Goal: Information Seeking & Learning: Learn about a topic

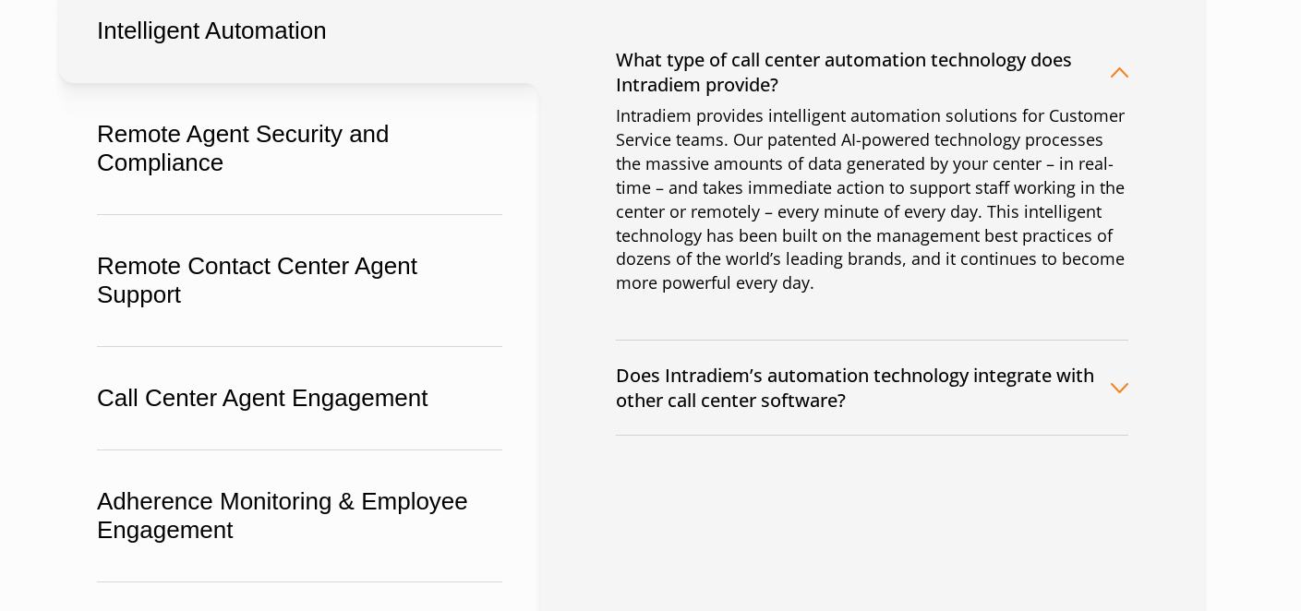
scroll to position [500, 0]
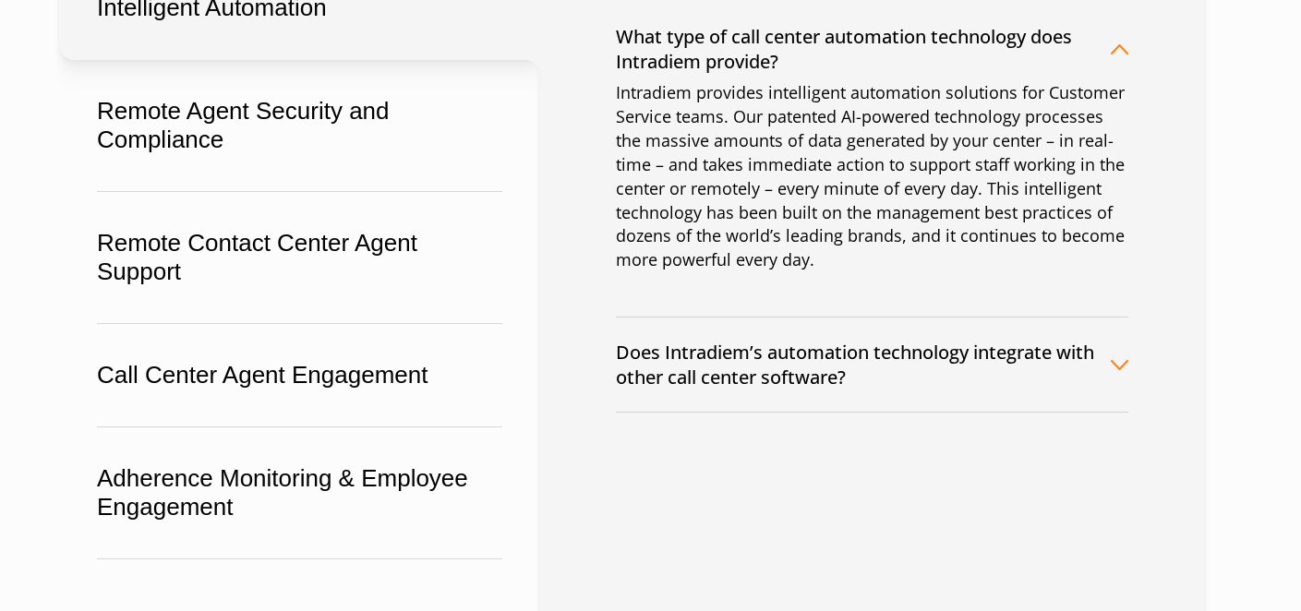
click at [782, 379] on button "Does Intradiem’s automation technology integrate with other call center softwar…" at bounding box center [872, 365] width 512 height 94
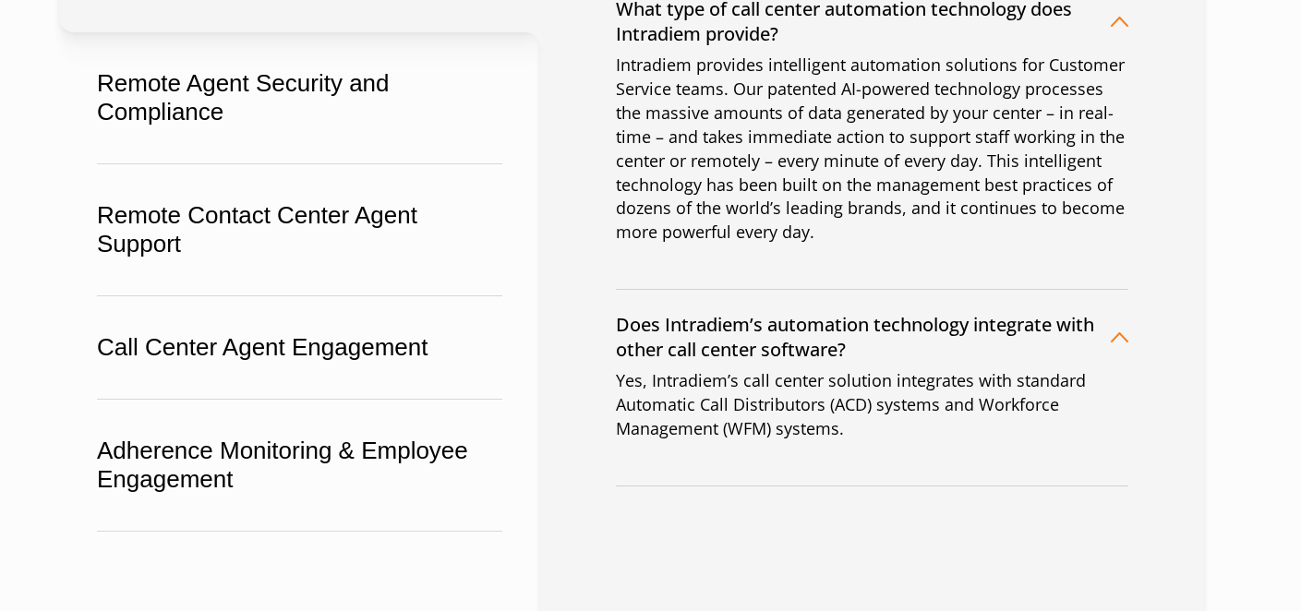
scroll to position [533, 0]
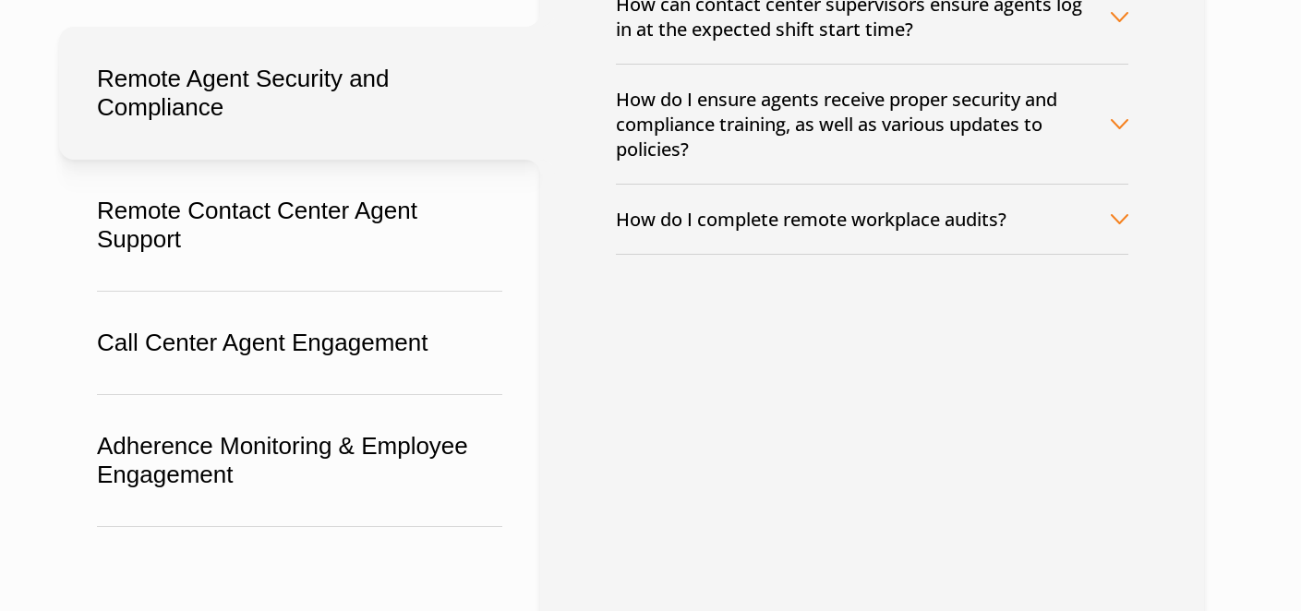
click at [891, 237] on button "How do I complete remote workplace audits?" at bounding box center [872, 219] width 512 height 69
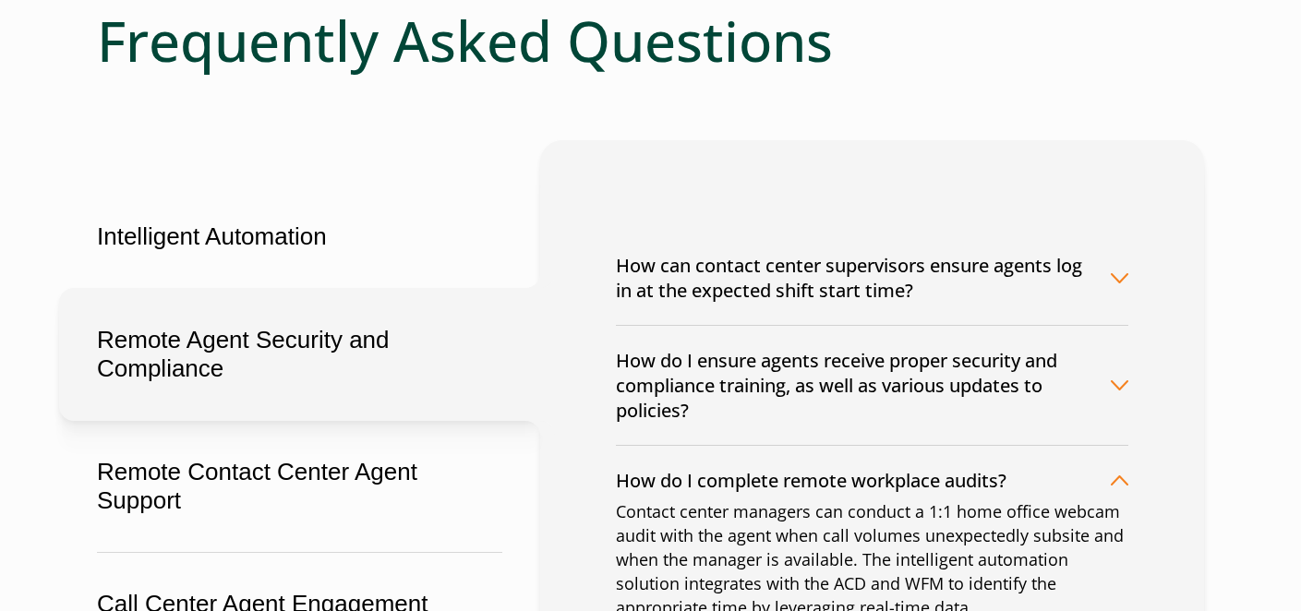
scroll to position [270, 0]
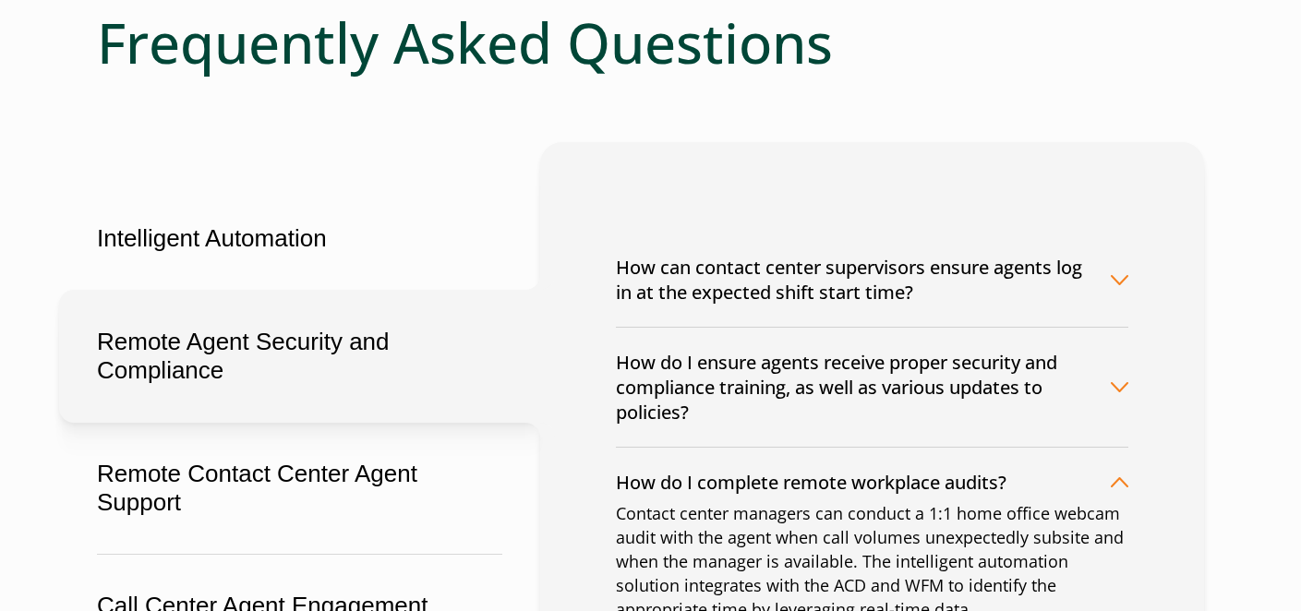
click at [866, 262] on button "How can contact center supervisors ensure agents log in at the expected shift s…" at bounding box center [872, 280] width 512 height 94
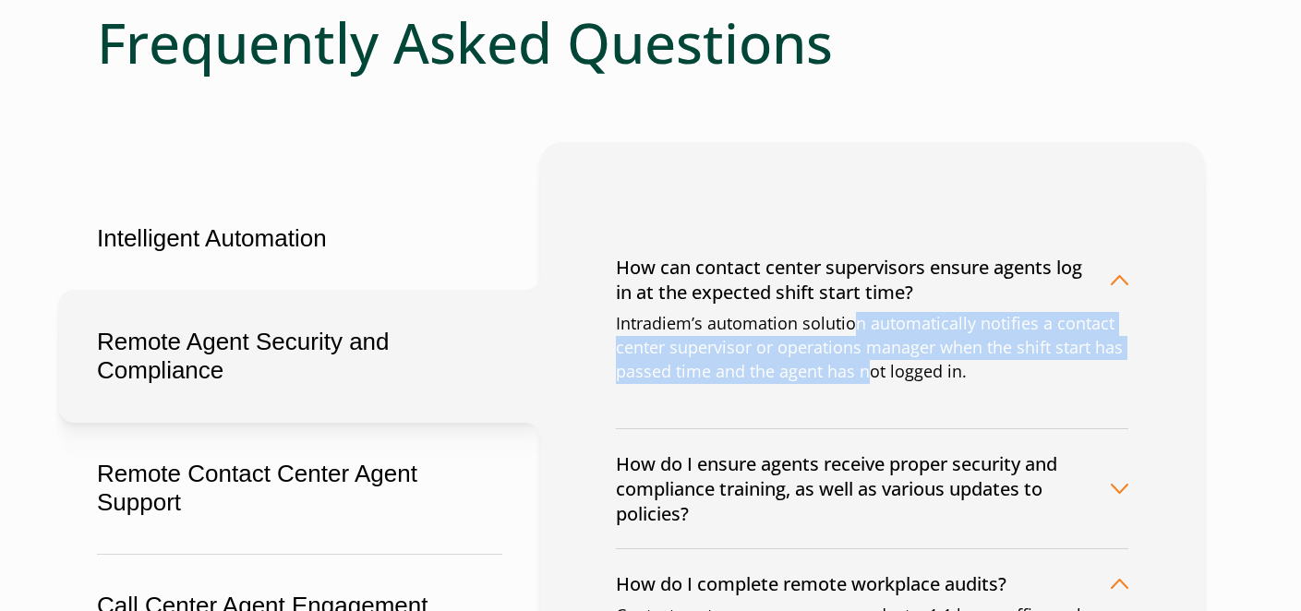
drag, startPoint x: 855, startPoint y: 331, endPoint x: 874, endPoint y: 389, distance: 61.3
click at [874, 389] on div "Intradiem’s automation solution automatically notifies a contact center supervi…" at bounding box center [872, 370] width 512 height 116
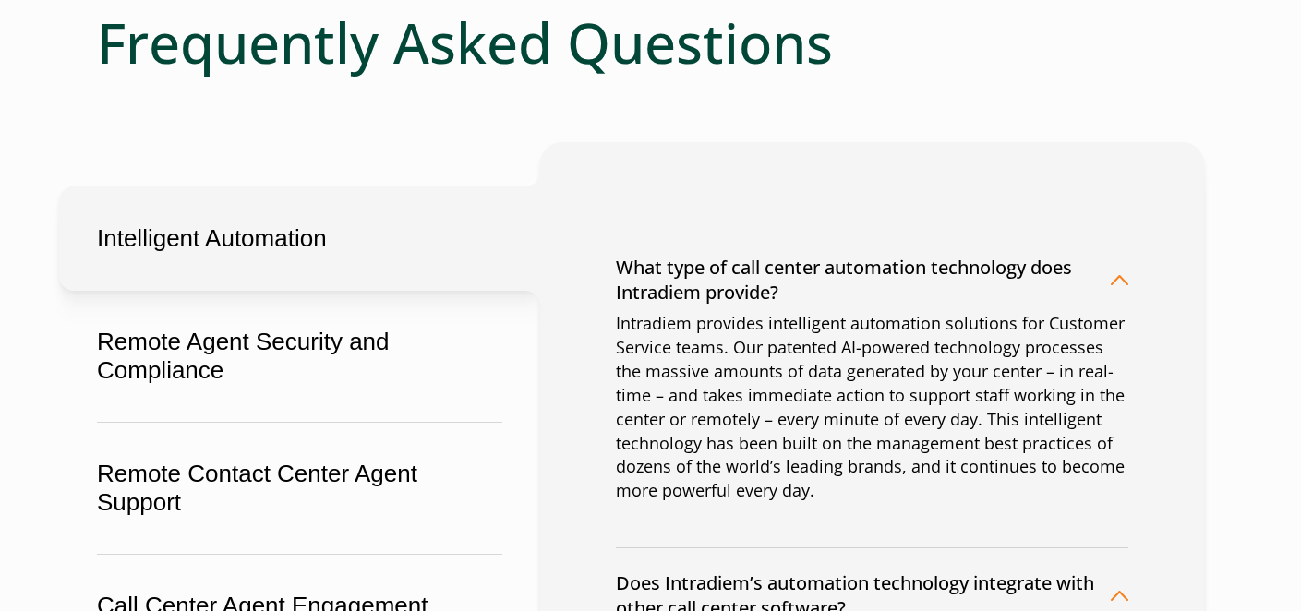
scroll to position [0, 0]
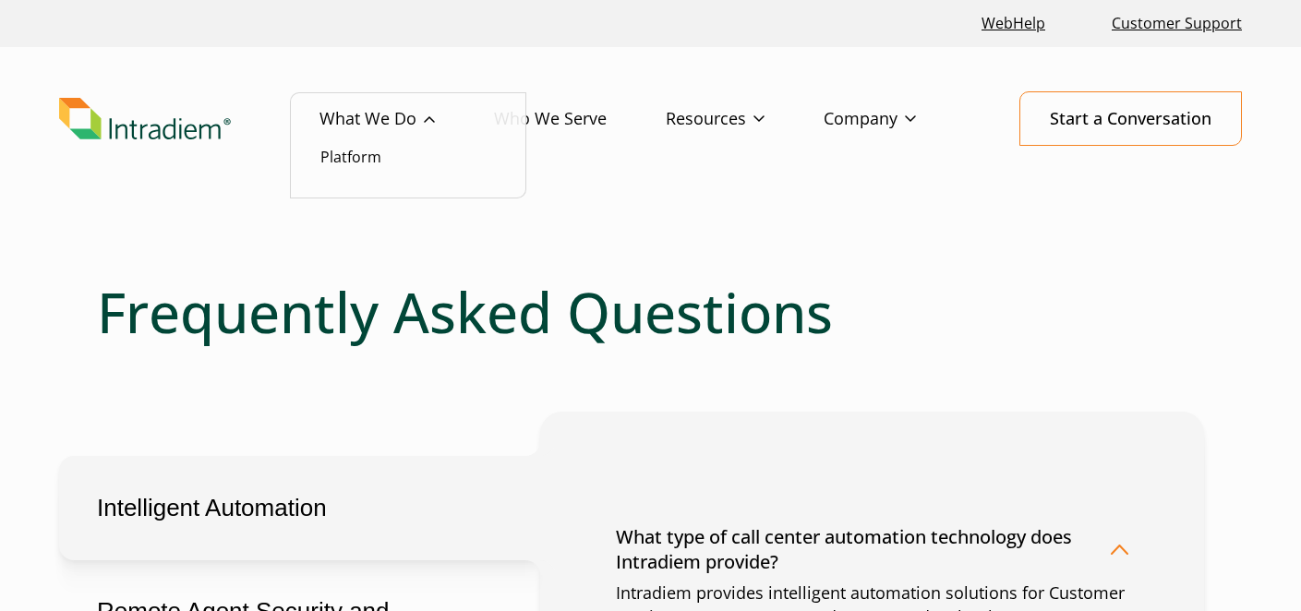
click at [362, 174] on ul "Platform" at bounding box center [408, 145] width 236 height 107
click at [362, 157] on link "Platform" at bounding box center [350, 157] width 61 height 20
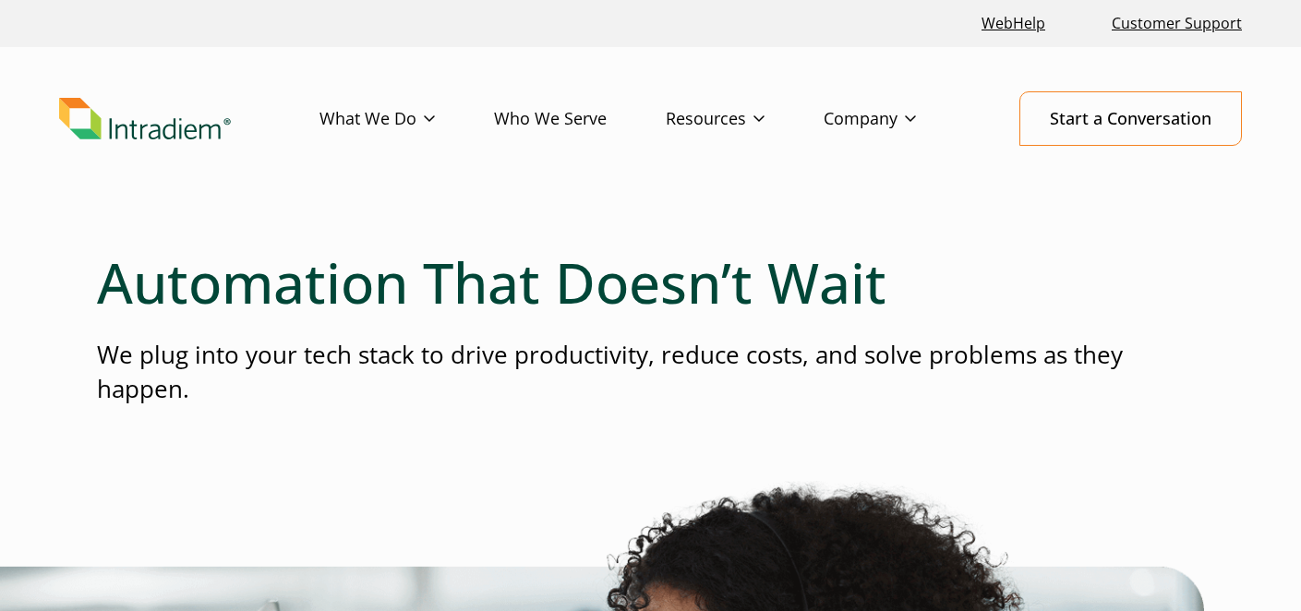
click at [635, 346] on p "We plug into your tech stack to drive productivity, reduce costs, and solve pro…" at bounding box center [650, 372] width 1107 height 69
click at [354, 114] on link "What We Do" at bounding box center [406, 119] width 175 height 54
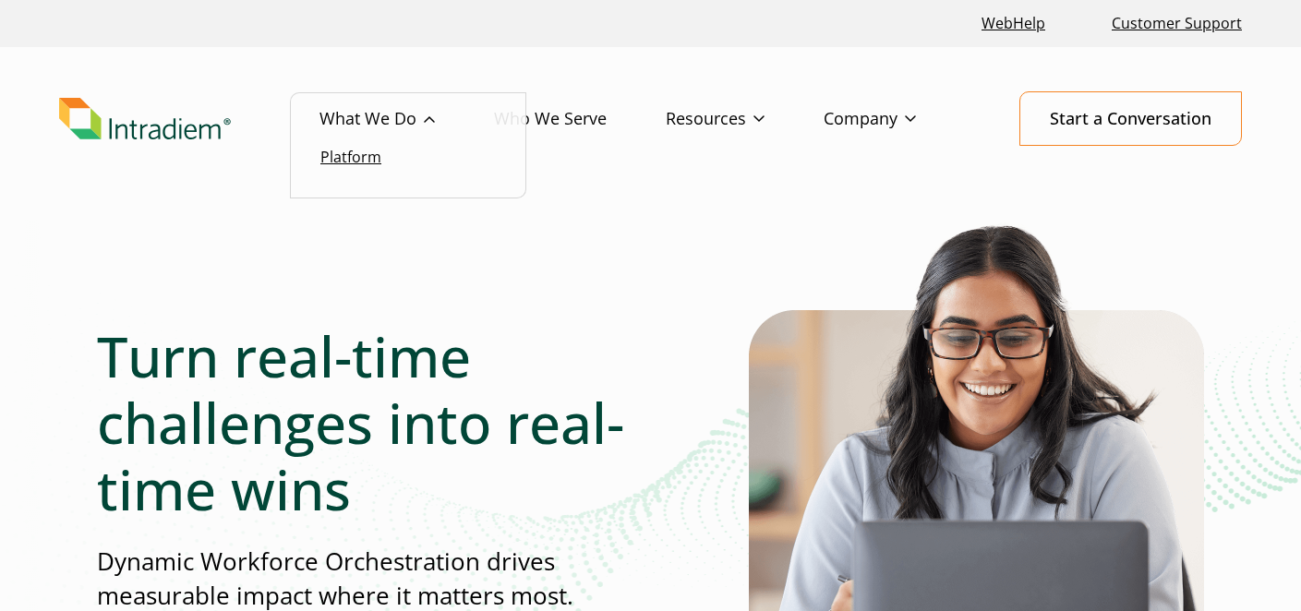
click at [374, 165] on link "Platform" at bounding box center [350, 157] width 61 height 20
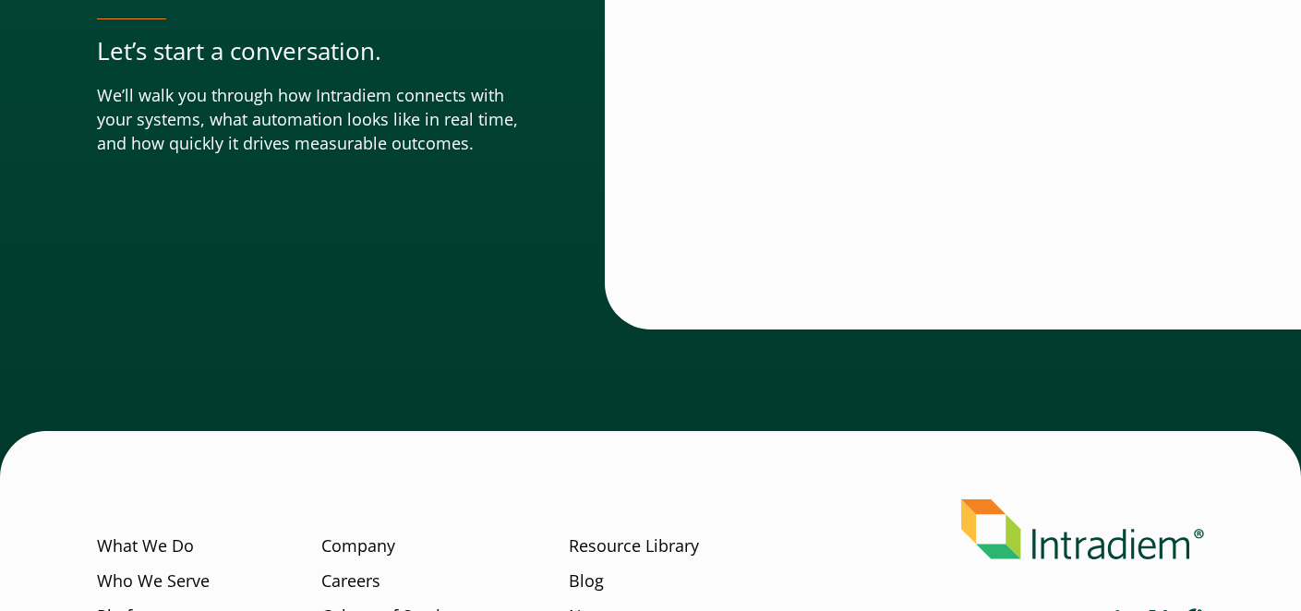
scroll to position [6805, 0]
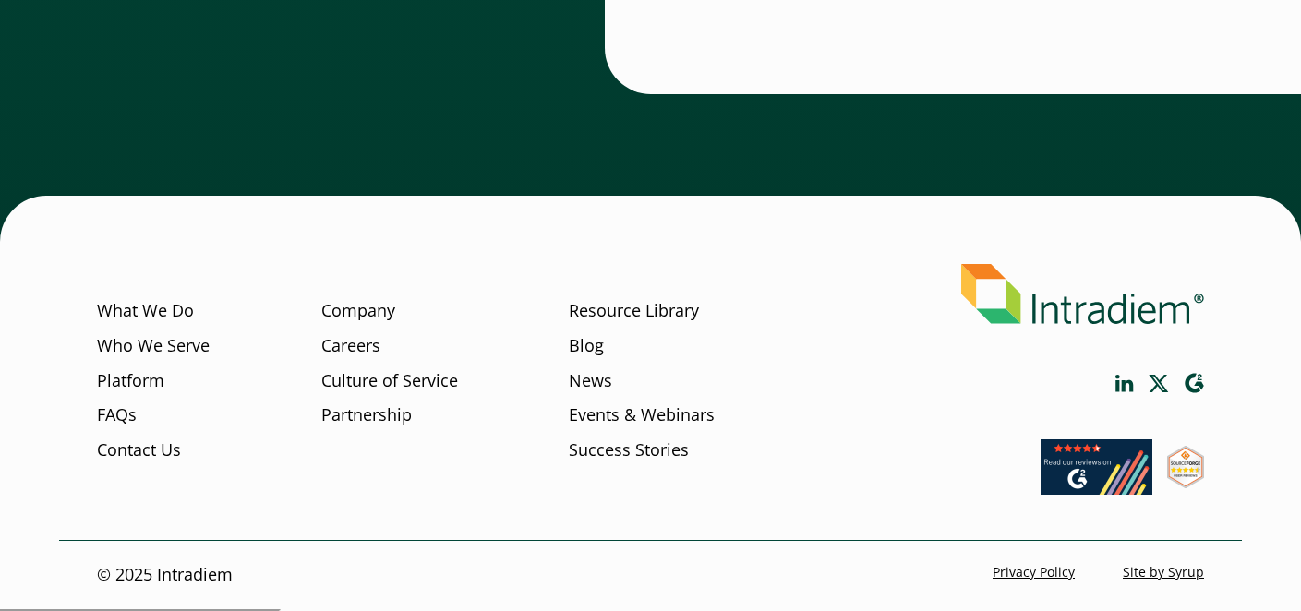
click at [176, 343] on link "Who We Serve" at bounding box center [153, 346] width 113 height 24
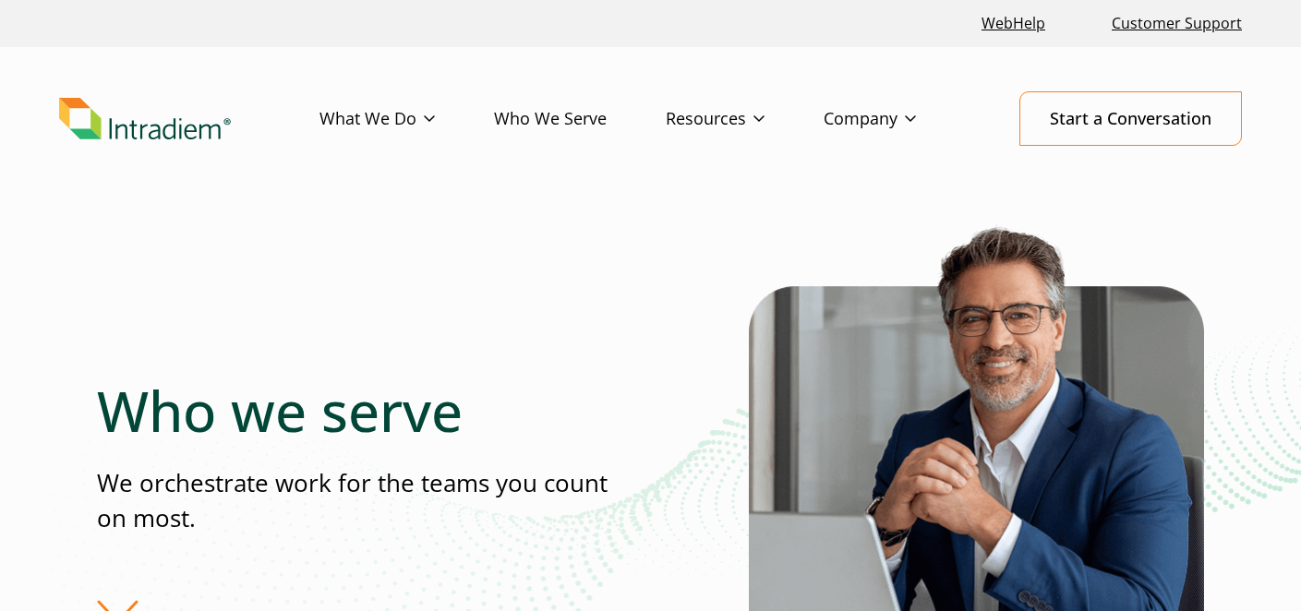
click at [162, 138] on img "Link to homepage of Intradiem" at bounding box center [145, 119] width 172 height 42
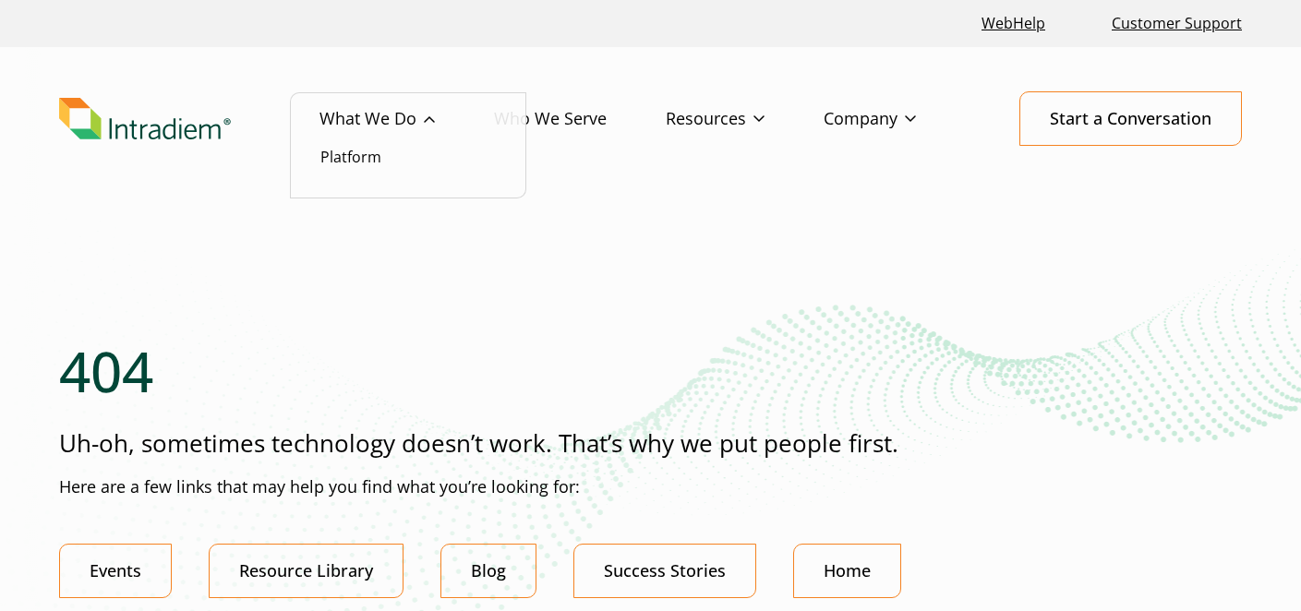
click at [399, 122] on link "What We Do" at bounding box center [406, 119] width 175 height 54
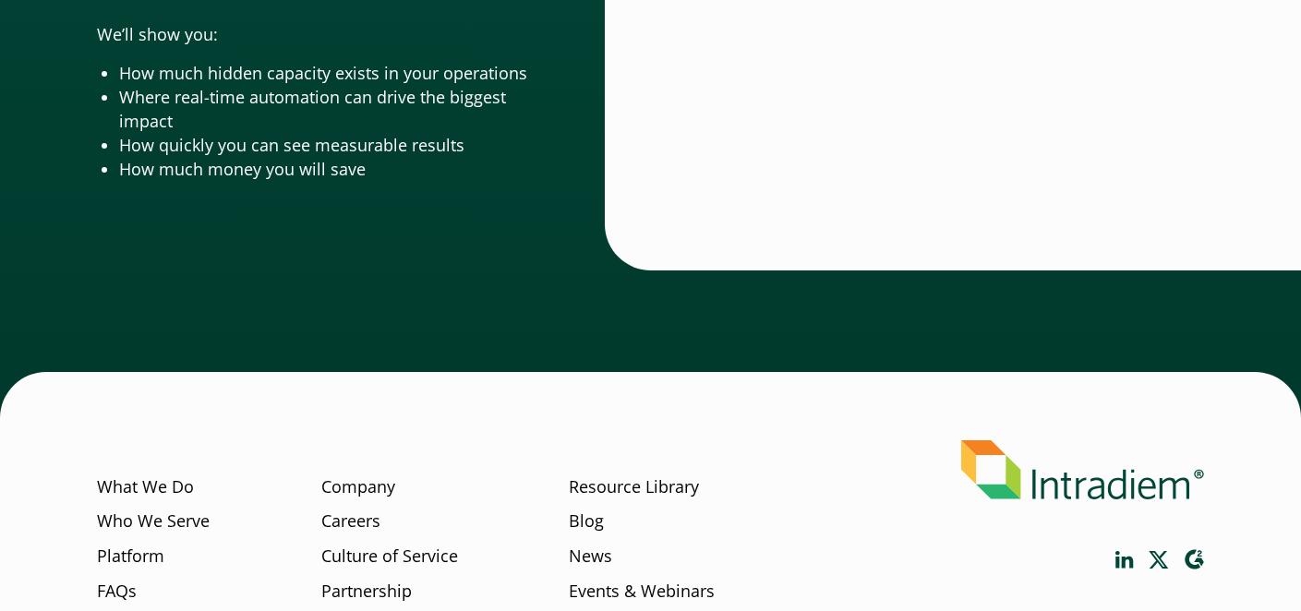
scroll to position [6293, 0]
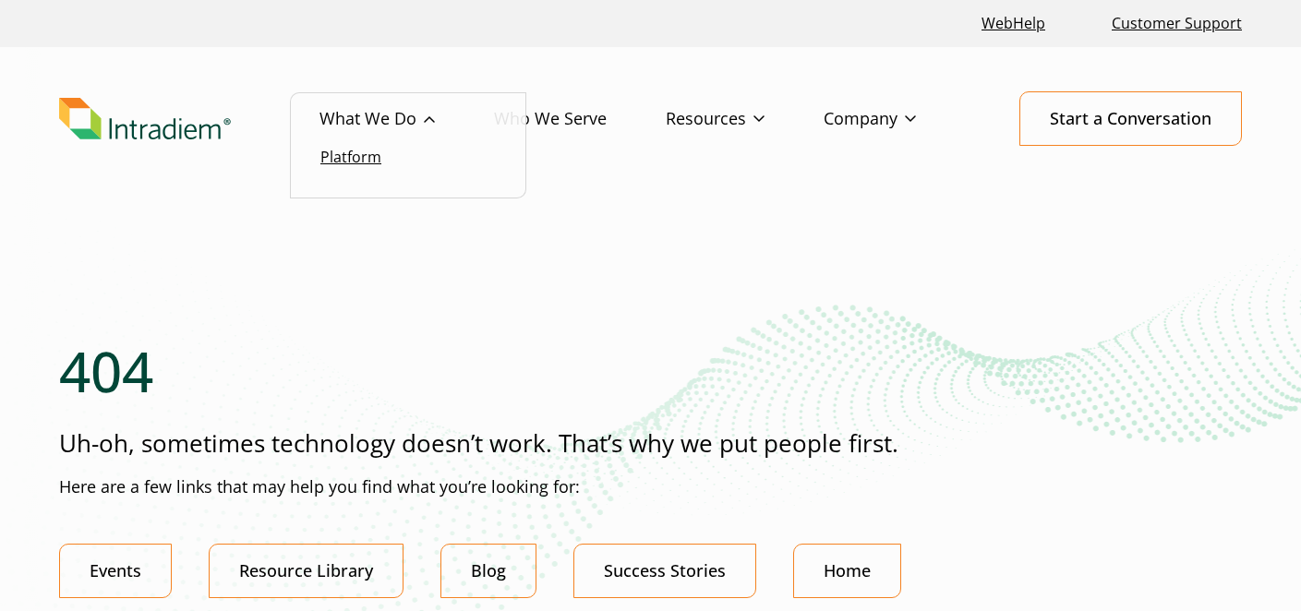
click at [345, 157] on link "Platform" at bounding box center [350, 157] width 61 height 20
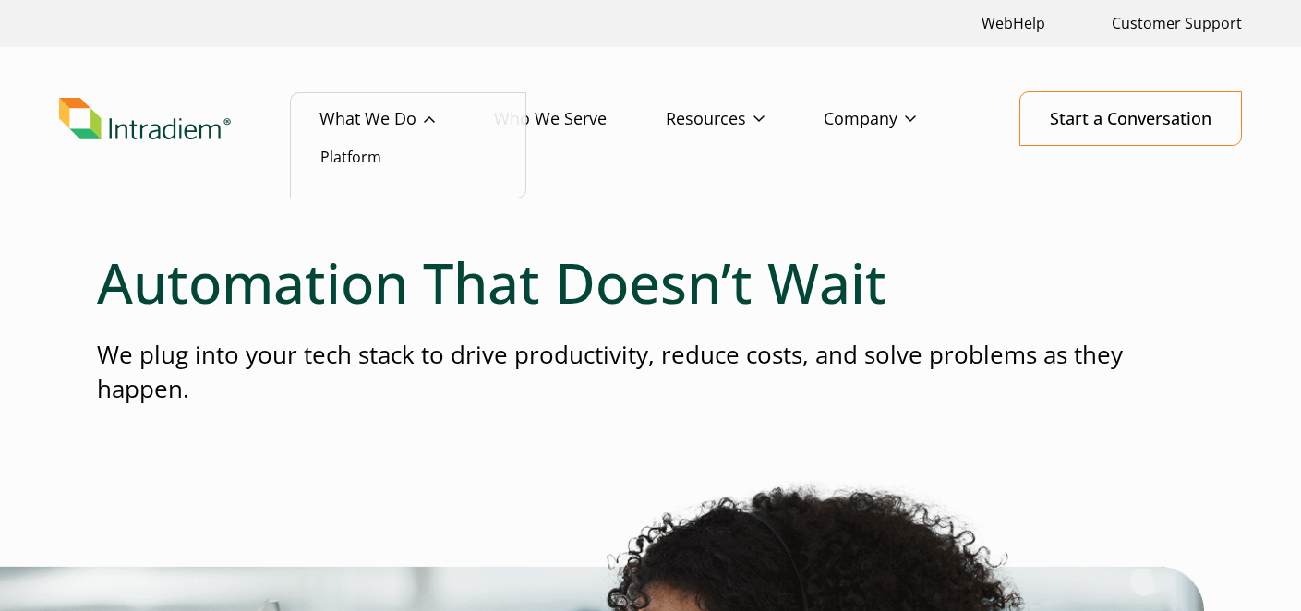
click at [355, 122] on link "What We Do" at bounding box center [406, 119] width 175 height 54
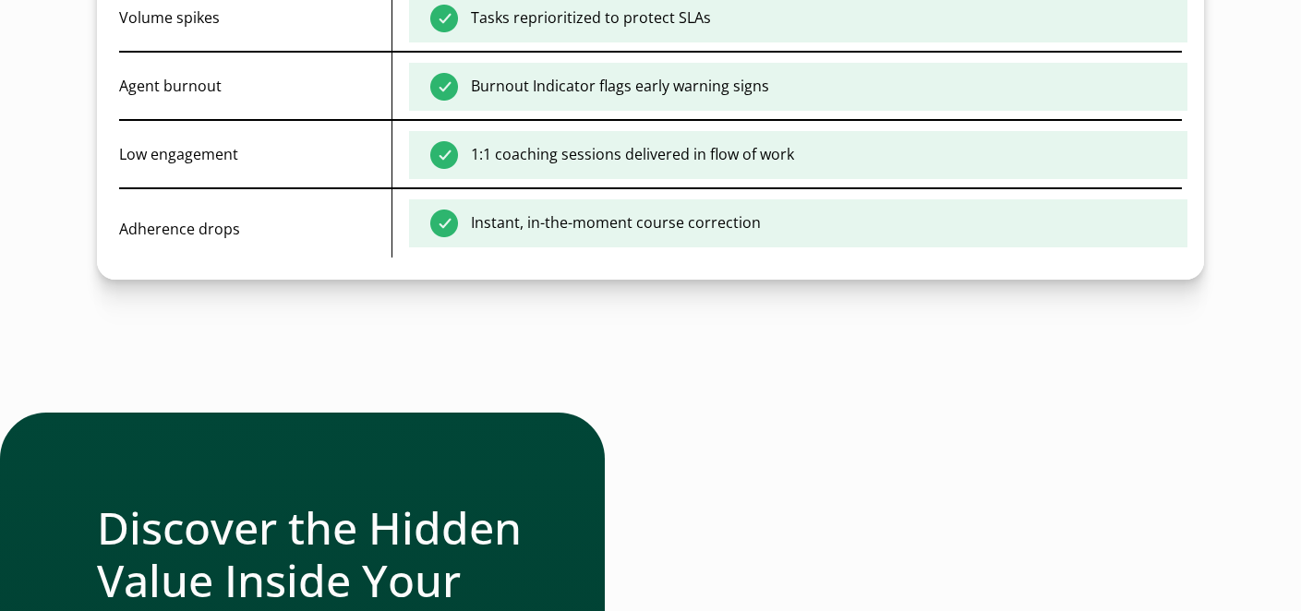
scroll to position [6293, 0]
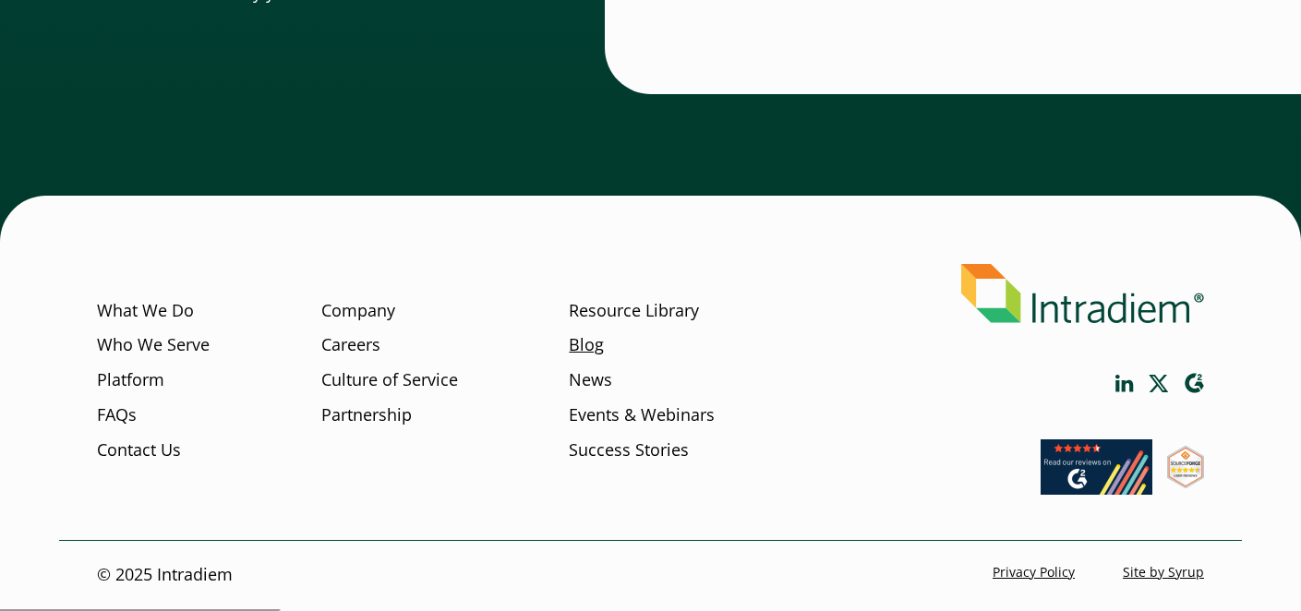
click at [579, 355] on link "Blog" at bounding box center [586, 345] width 35 height 24
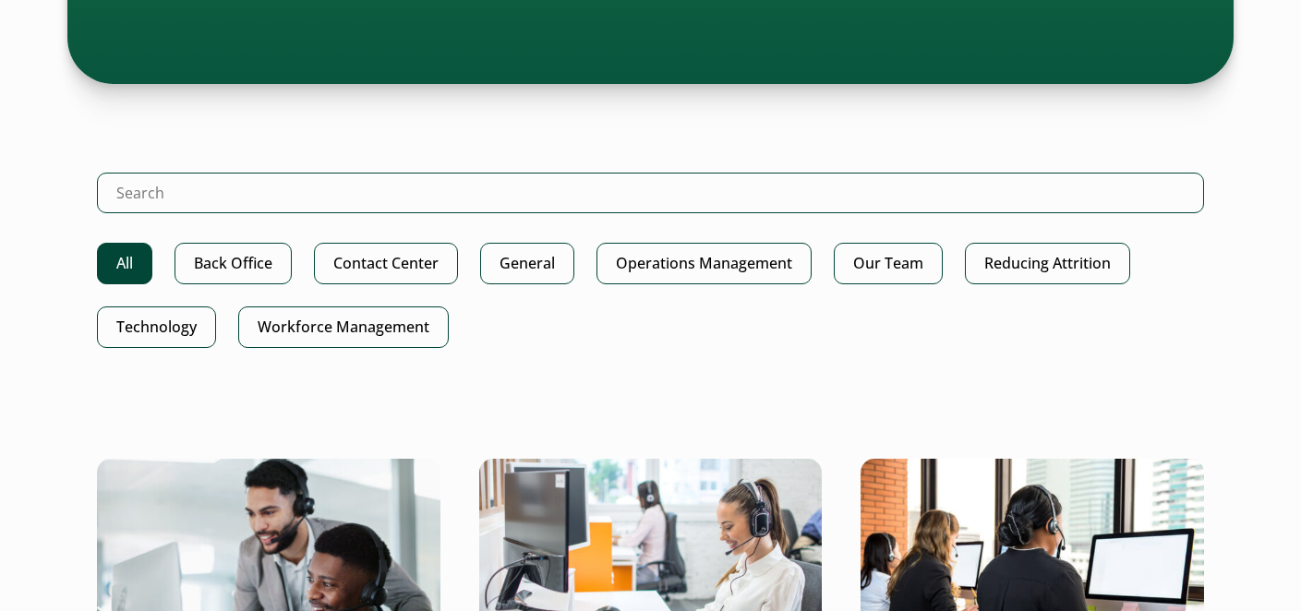
scroll to position [855, 0]
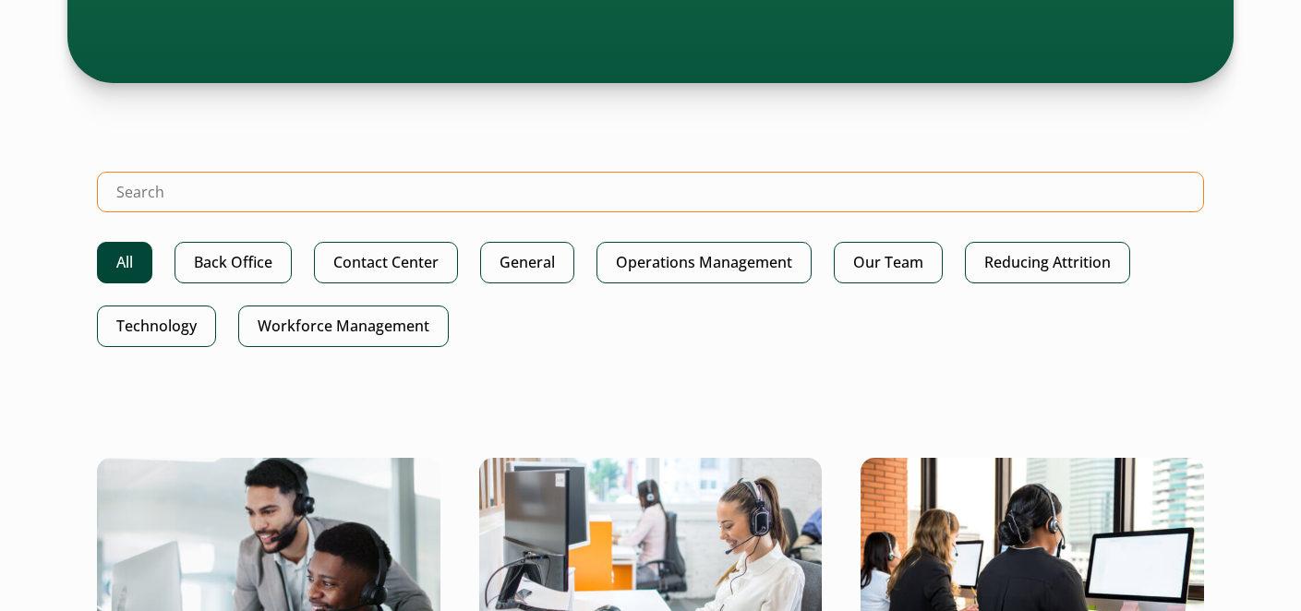
click at [281, 205] on input "Search Intradiem" at bounding box center [650, 192] width 1107 height 41
type input "adherence"
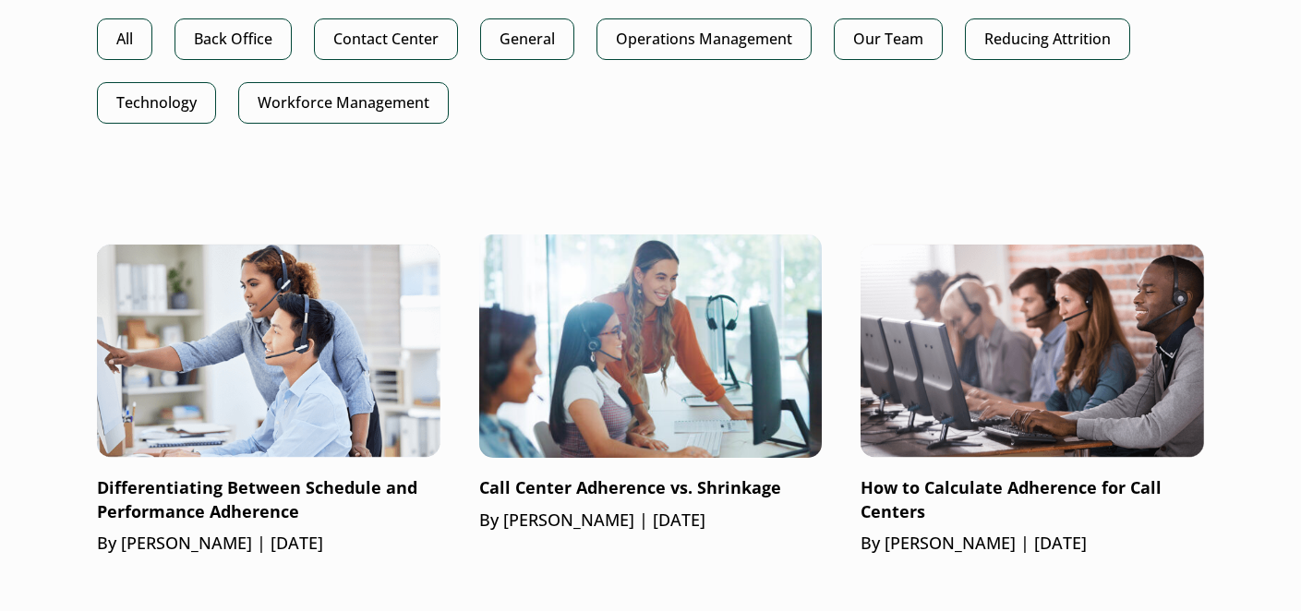
scroll to position [504, 0]
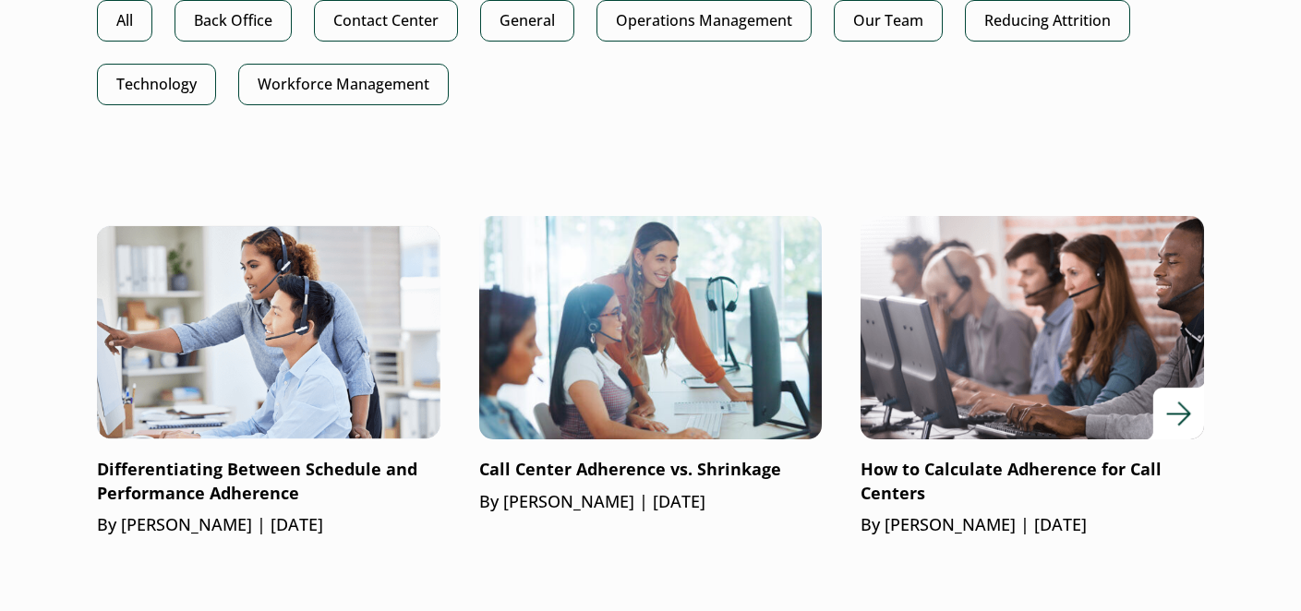
click at [927, 302] on img at bounding box center [1032, 328] width 412 height 268
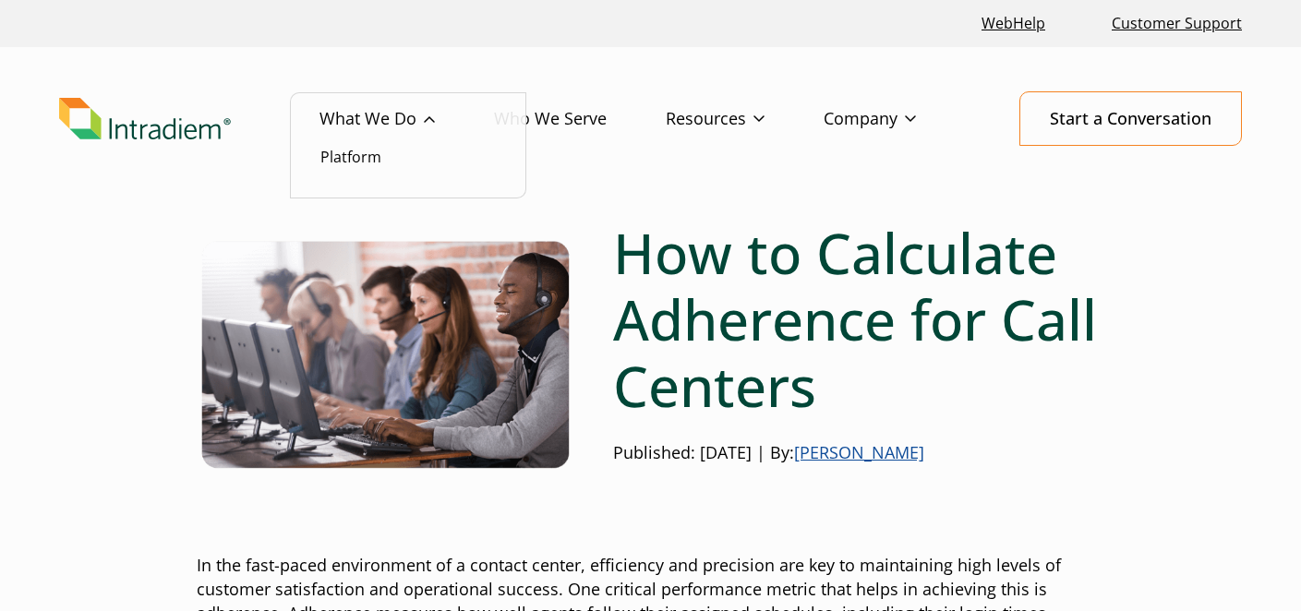
click at [383, 106] on link "What We Do" at bounding box center [406, 119] width 175 height 54
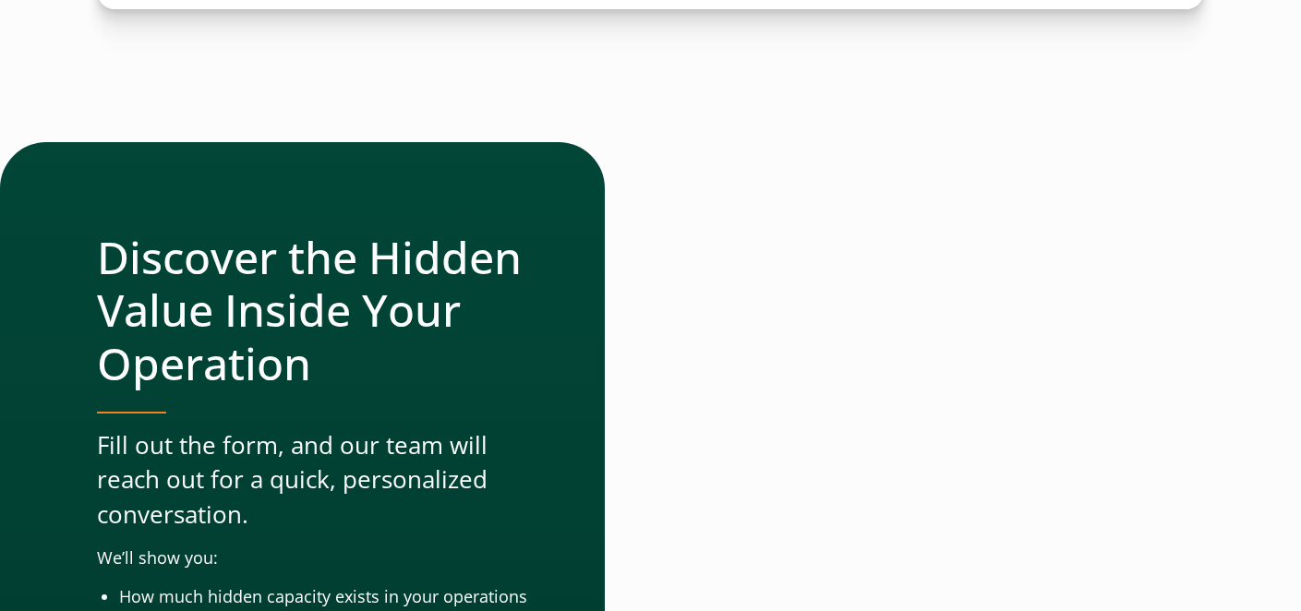
scroll to position [6293, 0]
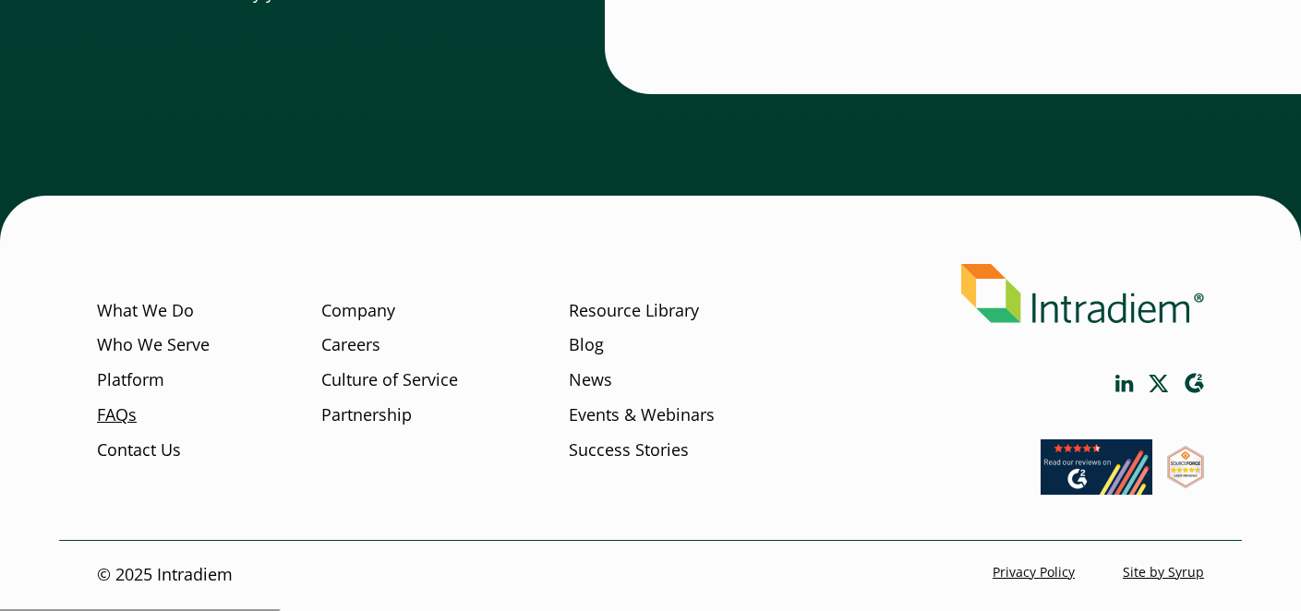
click at [103, 427] on link "FAQs" at bounding box center [117, 415] width 40 height 24
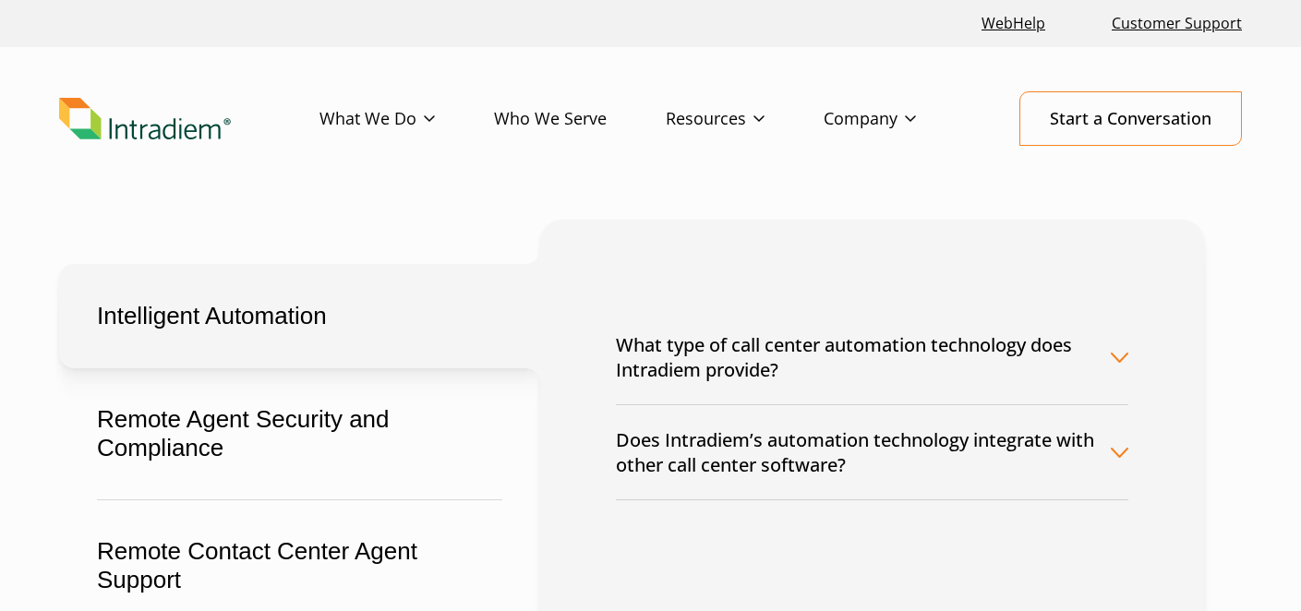
click at [827, 346] on button "What type of call center automation technology does Intradiem provide?" at bounding box center [872, 357] width 512 height 94
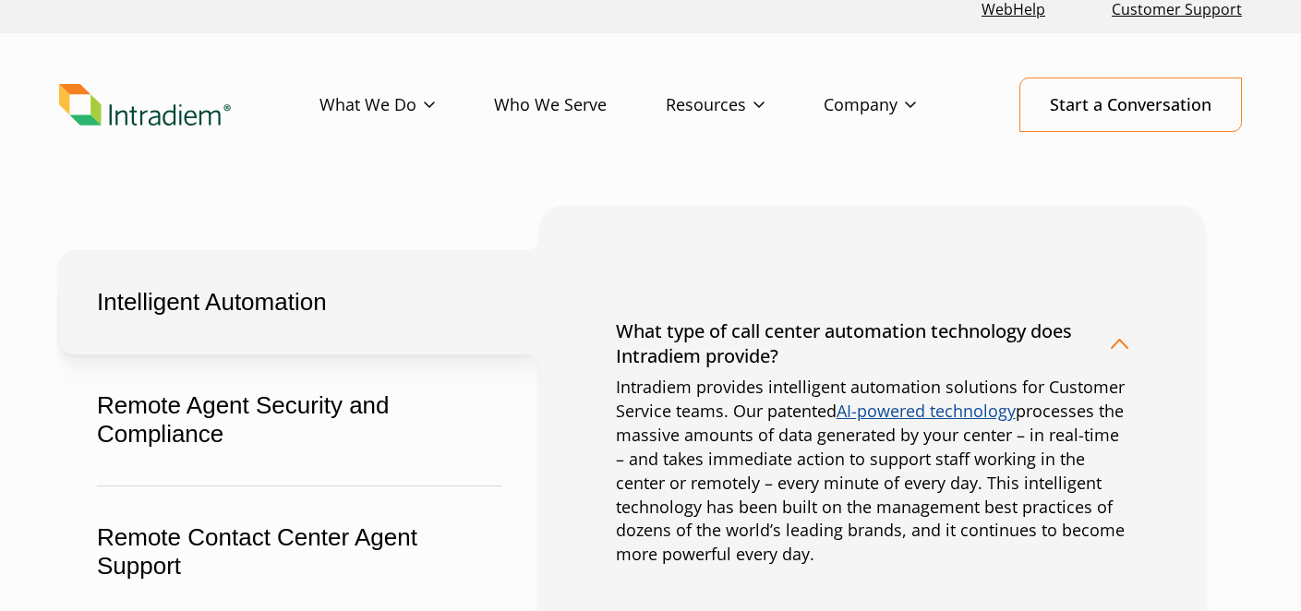
scroll to position [18, 0]
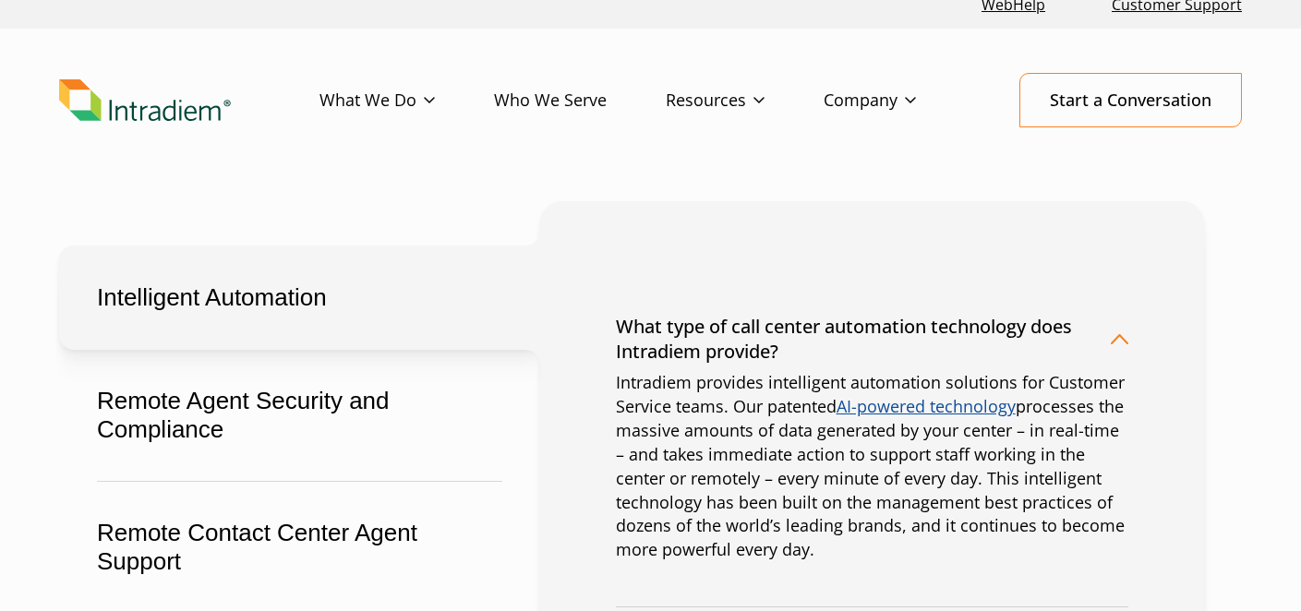
click at [900, 407] on link "AI-powered technology" at bounding box center [926, 406] width 179 height 22
